Goal: Check status: Check status

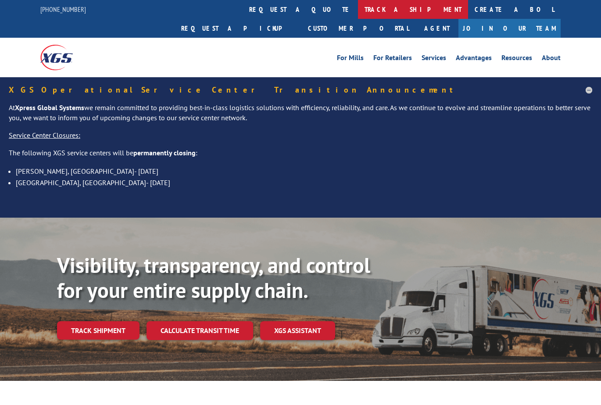
click at [358, 10] on link "track a shipment" at bounding box center [413, 9] width 110 height 19
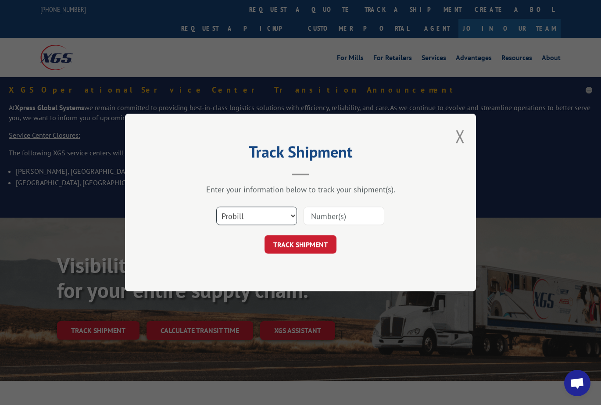
select select "bol"
click at [320, 219] on input at bounding box center [344, 216] width 81 height 18
paste input "739810"
type input "739810"
click at [316, 239] on button "TRACK SHIPMENT" at bounding box center [301, 244] width 72 height 18
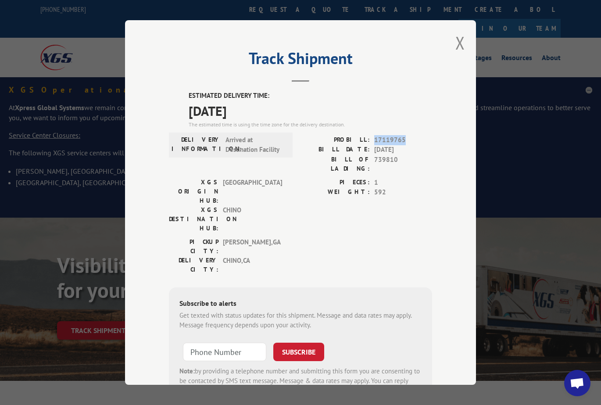
drag, startPoint x: 405, startPoint y: 140, endPoint x: 374, endPoint y: 142, distance: 30.8
click at [374, 142] on span "17119765" at bounding box center [403, 140] width 58 height 10
copy span "17119765"
drag, startPoint x: 399, startPoint y: 158, endPoint x: 375, endPoint y: 159, distance: 23.7
click at [375, 159] on span "739810" at bounding box center [403, 164] width 58 height 18
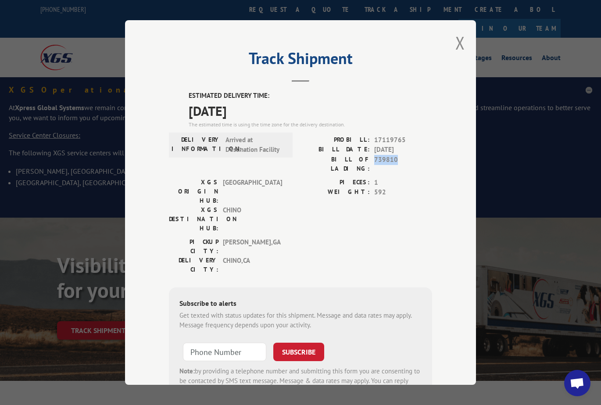
copy span "739810"
click at [455, 43] on div "Track Shipment ESTIMATED DELIVERY TIME: [DATE] The estimated time is using the …" at bounding box center [300, 202] width 351 height 365
click at [459, 43] on button "Close modal" at bounding box center [460, 42] width 10 height 23
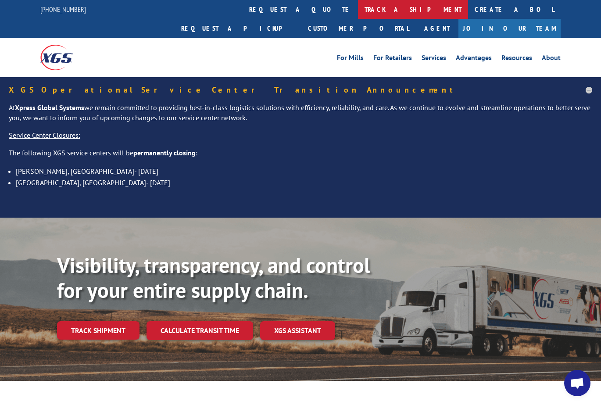
click at [358, 9] on link "track a shipment" at bounding box center [413, 9] width 110 height 19
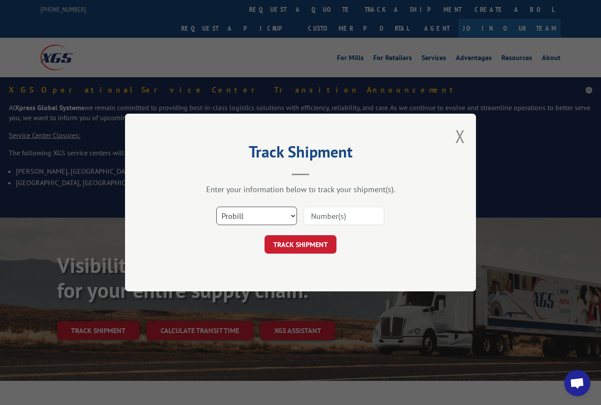
select select "bol"
click at [316, 215] on input at bounding box center [344, 216] width 81 height 18
paste input "739932"
type input "739932"
click at [312, 247] on button "TRACK SHIPMENT" at bounding box center [301, 244] width 72 height 18
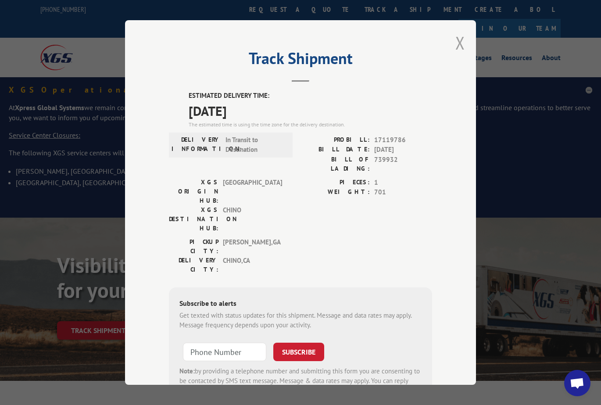
click at [460, 47] on button "Close modal" at bounding box center [460, 42] width 10 height 23
